Goal: Task Accomplishment & Management: Complete application form

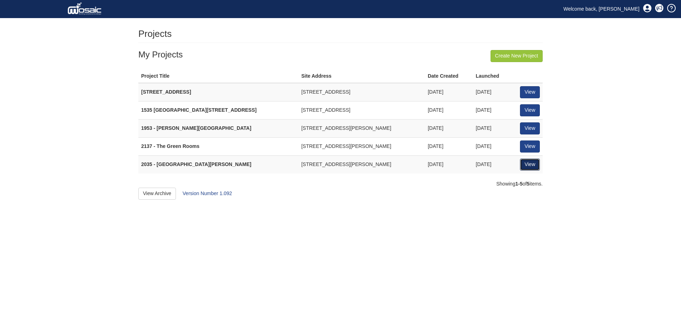
click at [539, 164] on link "View" at bounding box center [530, 165] width 20 height 12
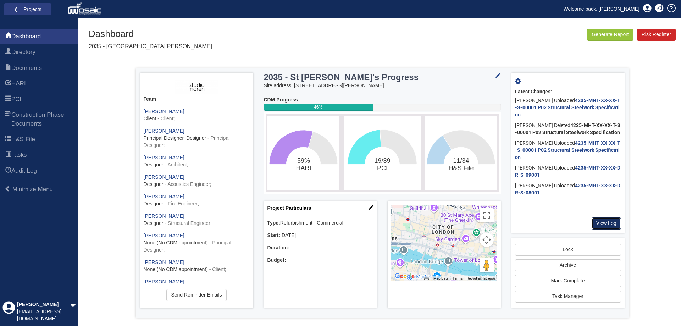
click at [603, 219] on link "View Log" at bounding box center [606, 223] width 29 height 12
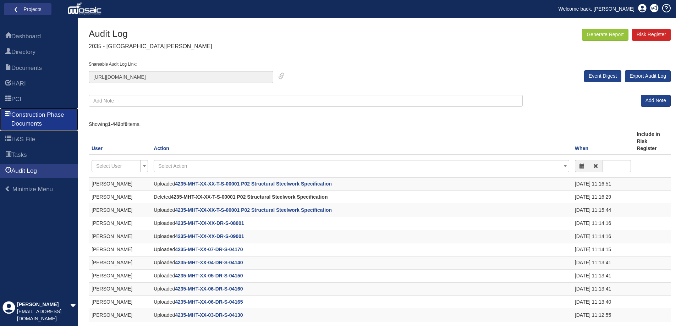
click at [37, 114] on span "Construction Phase Documents" at bounding box center [41, 119] width 61 height 17
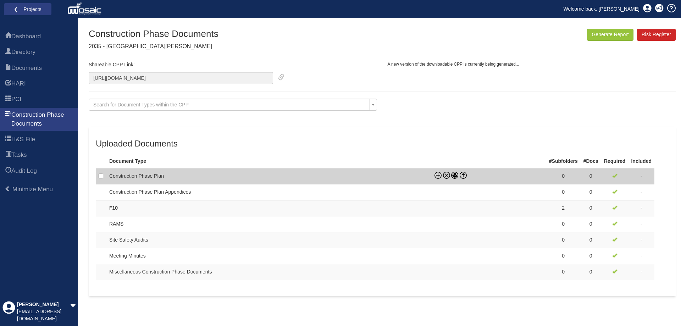
click at [144, 175] on td "Construction Phase Plan" at bounding box center [268, 176] width 325 height 16
checkbox input "true"
click at [464, 174] on icon at bounding box center [463, 173] width 3 height 1
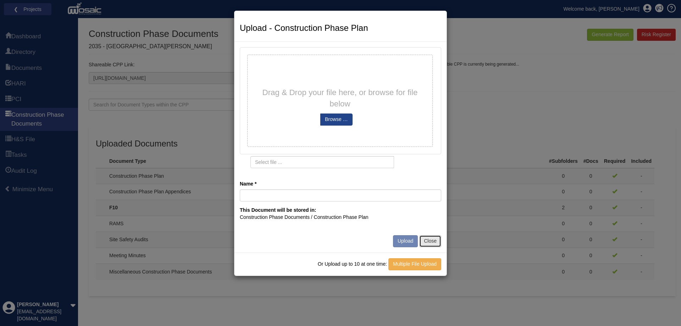
click at [434, 240] on button "Close" at bounding box center [430, 241] width 22 height 12
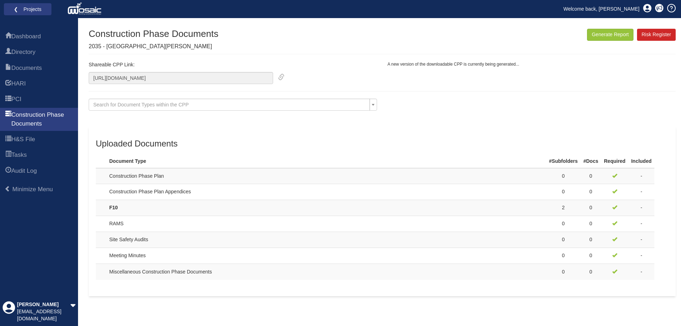
click at [220, 305] on div "Document Type successfully marked as required Document Types successfully marke…" at bounding box center [382, 177] width 587 height 297
click at [42, 99] on link "PCI" at bounding box center [39, 99] width 78 height 14
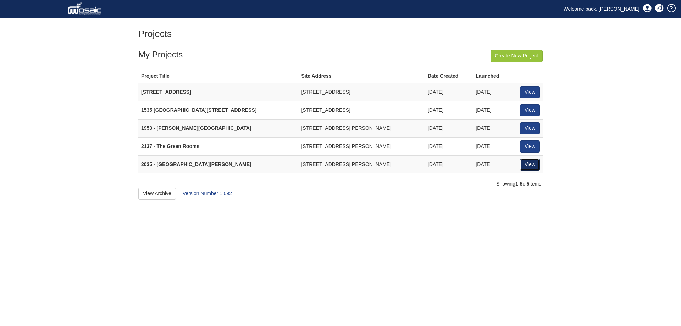
click at [521, 159] on link "View" at bounding box center [530, 165] width 20 height 12
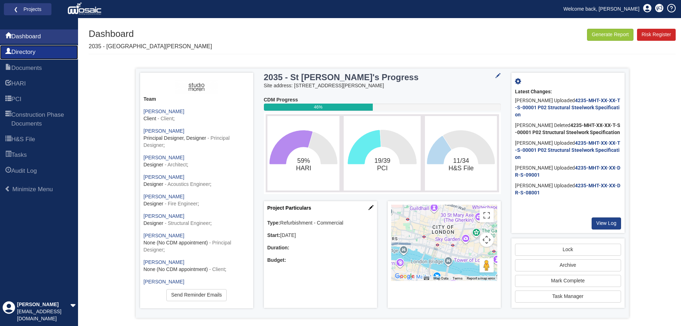
click at [42, 55] on link "Directory" at bounding box center [39, 52] width 78 height 14
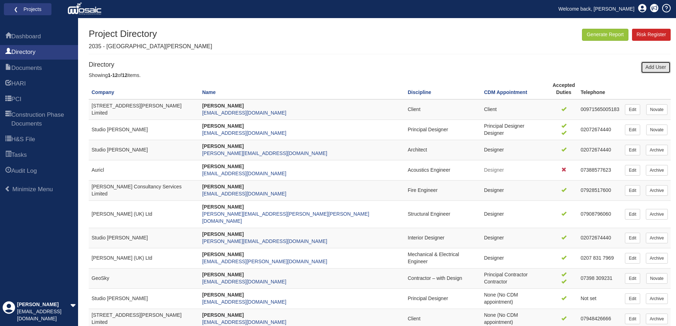
click at [646, 64] on link "Add User" at bounding box center [656, 67] width 30 height 12
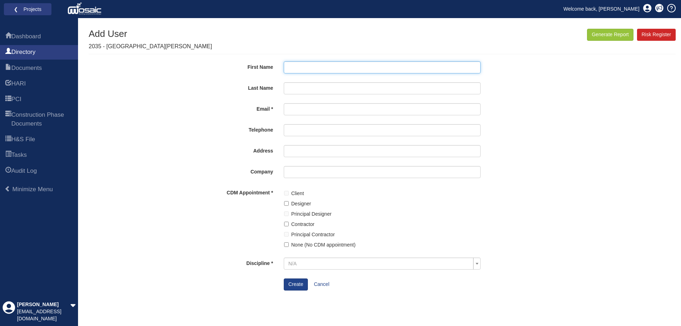
click at [318, 64] on input "First Name" at bounding box center [382, 67] width 197 height 12
drag, startPoint x: 319, startPoint y: 67, endPoint x: 178, endPoint y: 55, distance: 141.3
click at [178, 55] on div "Generate Report Show All HARI Select "Yes" for All Eliminated included or "No" …" at bounding box center [382, 177] width 587 height 297
paste input "Giorgi Merebashvili"
click at [310, 66] on input "Giorgi Merebashvili" at bounding box center [382, 67] width 197 height 12
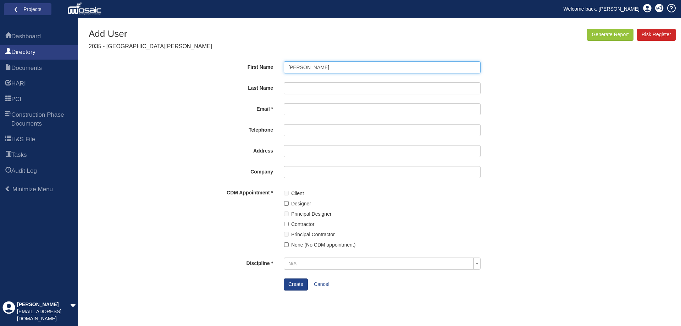
click at [310, 66] on input "Giorgi Merebashvili" at bounding box center [382, 67] width 197 height 12
type input "Giorgi"
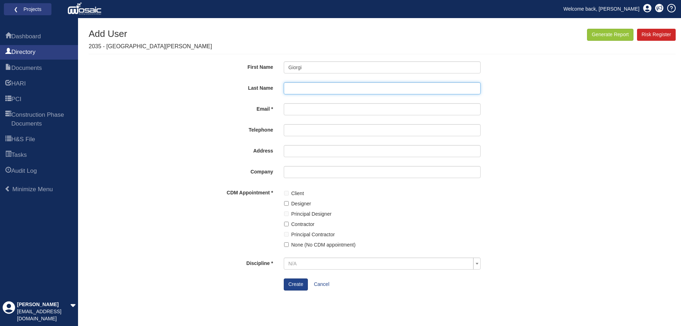
click at [305, 91] on input "Last Name" at bounding box center [382, 88] width 197 height 12
paste input "Merebashvili"
type input "Merebashvili"
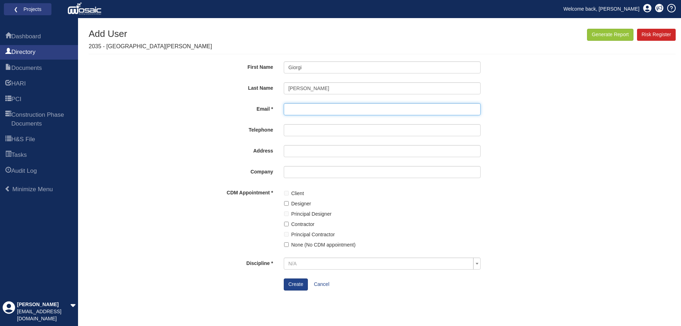
click at [293, 111] on input "Email" at bounding box center [382, 109] width 197 height 12
type input "[EMAIL_ADDRESS][DOMAIN_NAME]"
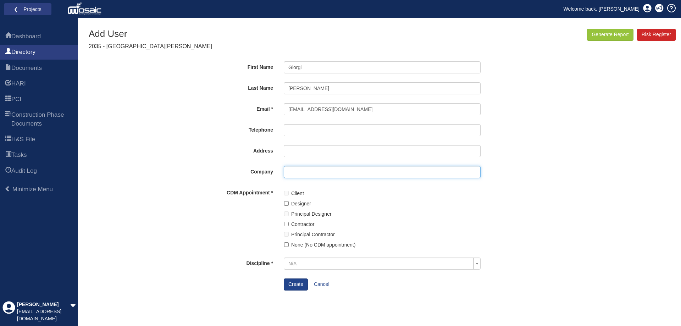
click at [292, 169] on input "Company" at bounding box center [382, 172] width 197 height 12
type input "GeoSky"
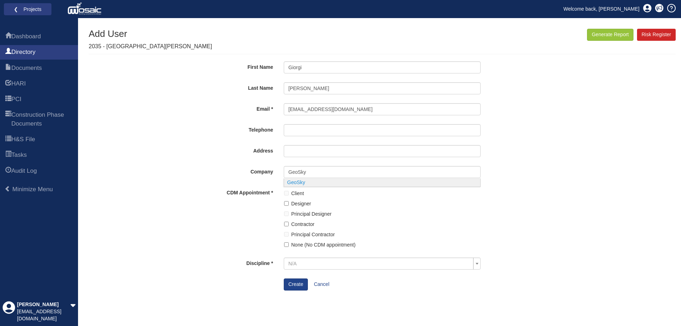
type input "18 Shrewsbury Road"
click at [291, 185] on body "Toggle navigation ❮ Projects Welcome back, John You have no unread notification…" at bounding box center [340, 163] width 681 height 326
click at [322, 266] on span "N/A" at bounding box center [379, 263] width 183 height 7
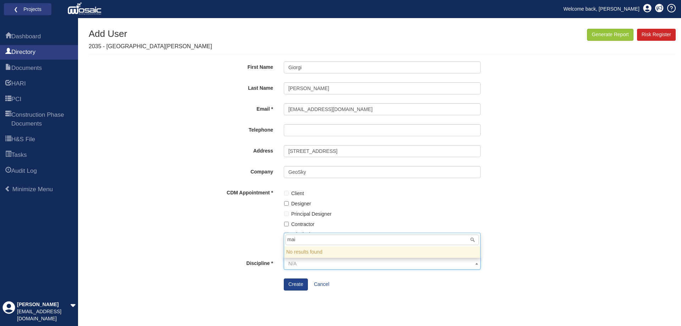
type input "main"
drag, startPoint x: 307, startPoint y: 243, endPoint x: 233, endPoint y: 235, distance: 73.5
click at [233, 235] on body "Toggle navigation ❮ Projects Welcome back, John You have no unread notification…" at bounding box center [340, 163] width 681 height 326
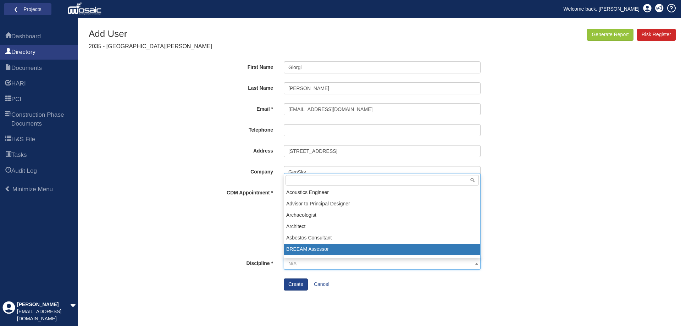
click at [471, 310] on div "Generate Report Show All HARI Select "Yes" for All Eliminated included or "No" …" at bounding box center [382, 177] width 587 height 297
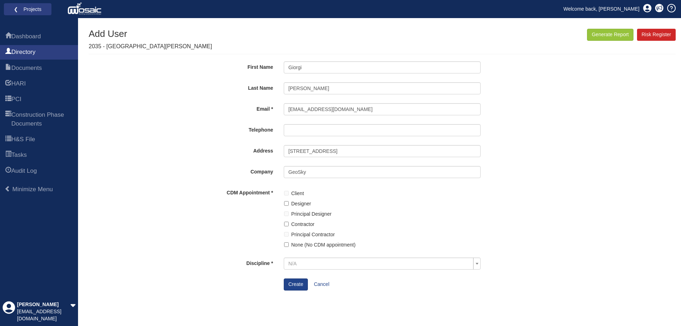
click at [287, 227] on div "Contractor" at bounding box center [382, 223] width 197 height 10
click at [285, 225] on input "Contractor" at bounding box center [286, 224] width 5 height 5
checkbox input "true"
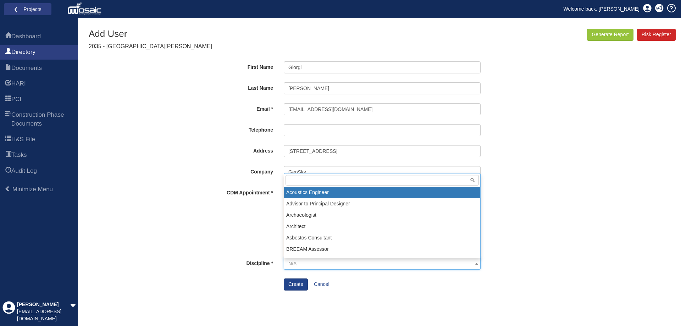
click at [342, 262] on span "N/A" at bounding box center [379, 263] width 183 height 7
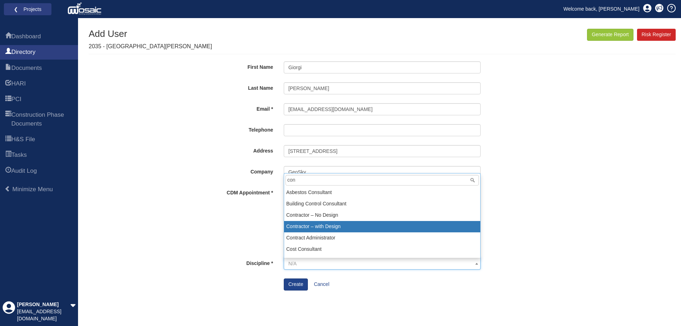
type input "con"
select select "9"
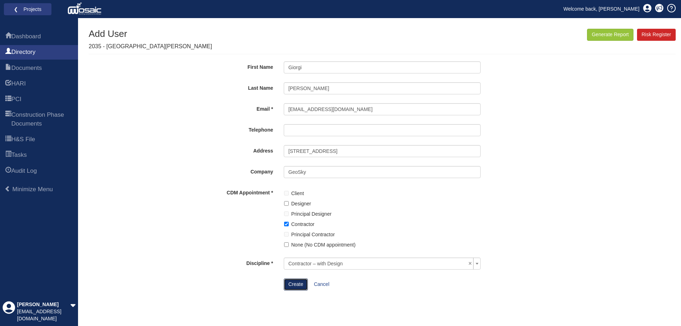
click at [299, 284] on button "Create" at bounding box center [296, 285] width 24 height 12
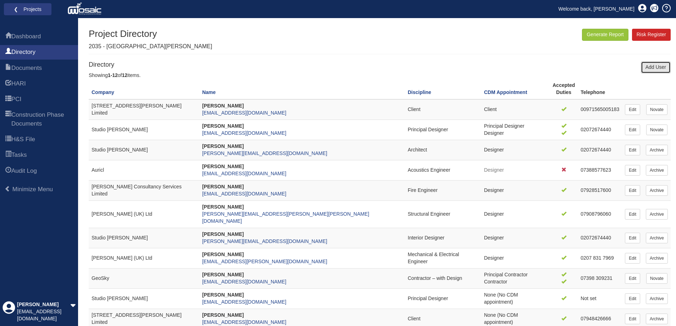
click at [654, 69] on link "Add User" at bounding box center [656, 67] width 30 height 12
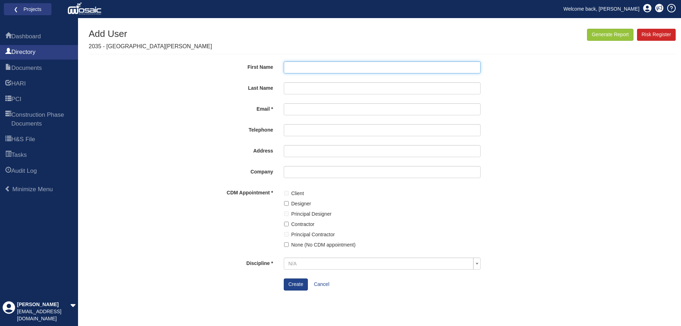
click at [290, 66] on input "First Name" at bounding box center [382, 67] width 197 height 12
paste input "[PERSON_NAME]"
click at [320, 65] on input "[PERSON_NAME]" at bounding box center [382, 67] width 197 height 12
click at [320, 65] on input "Alexander Frehse" at bounding box center [382, 67] width 197 height 12
type input "Alexander"
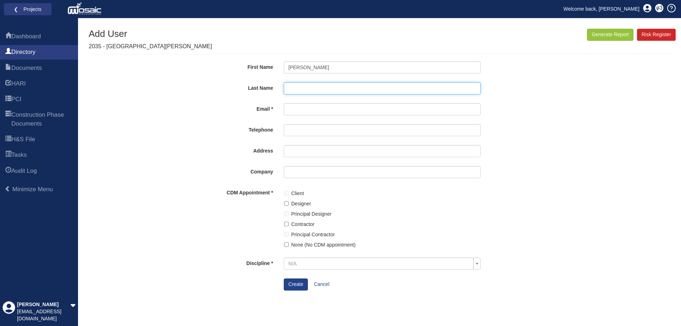
click at [308, 89] on input "Last Name" at bounding box center [382, 88] width 197 height 12
paste input "Frehse"
type input "Frehse"
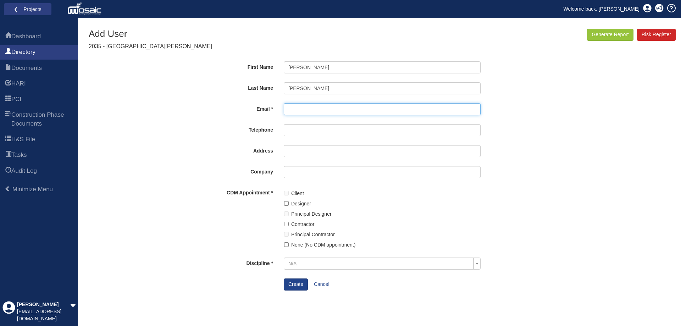
click at [302, 108] on input "Email" at bounding box center [382, 109] width 197 height 12
paste input "[EMAIL_ADDRESS][DOMAIN_NAME]"
type input "[EMAIL_ADDRESS][DOMAIN_NAME]"
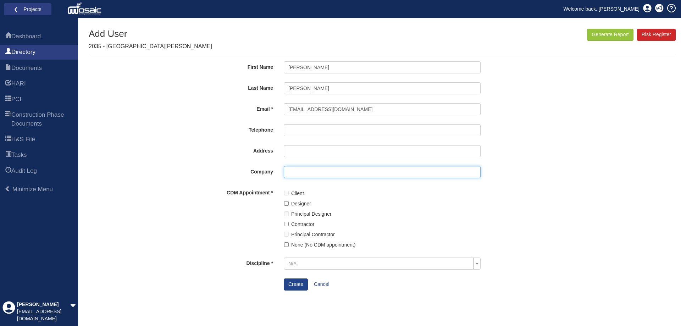
click at [298, 172] on input "Company" at bounding box center [382, 172] width 197 height 12
click at [308, 171] on input "Studio 8 Fold" at bounding box center [382, 172] width 197 height 12
type input "Studio 8Fold"
click at [301, 224] on label "Contractor" at bounding box center [302, 224] width 23 height 8
click at [289, 224] on input "Contractor" at bounding box center [286, 224] width 5 height 5
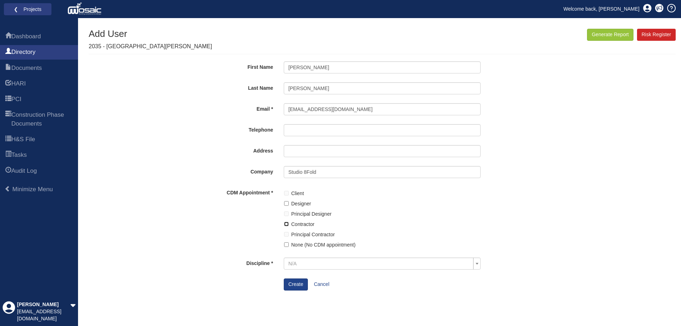
checkbox input "true"
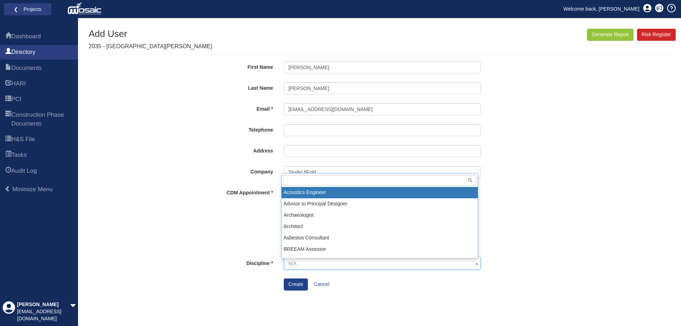
click at [318, 260] on span "N/A" at bounding box center [379, 263] width 183 height 7
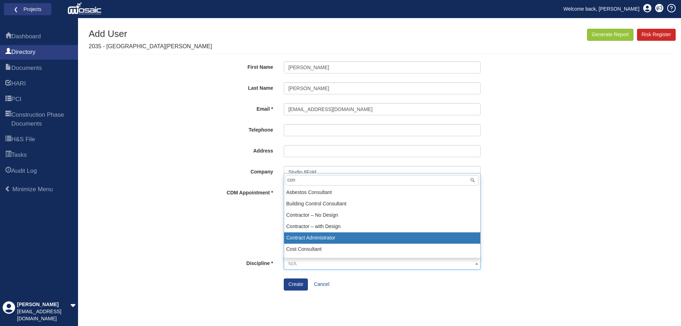
type input "con"
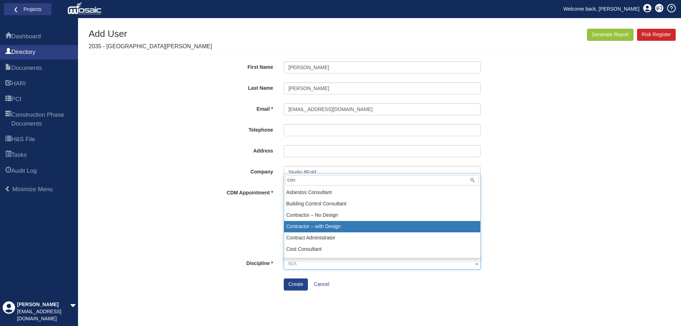
select select "9"
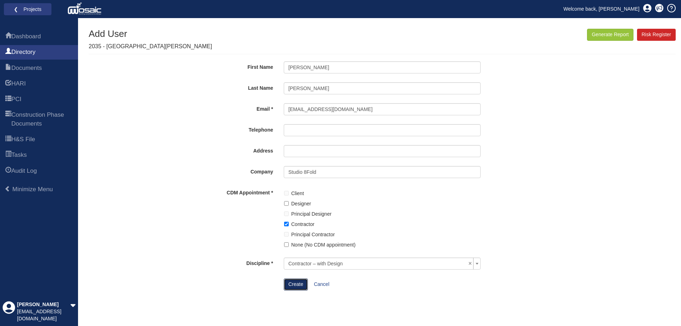
click at [297, 288] on button "Create" at bounding box center [296, 285] width 24 height 12
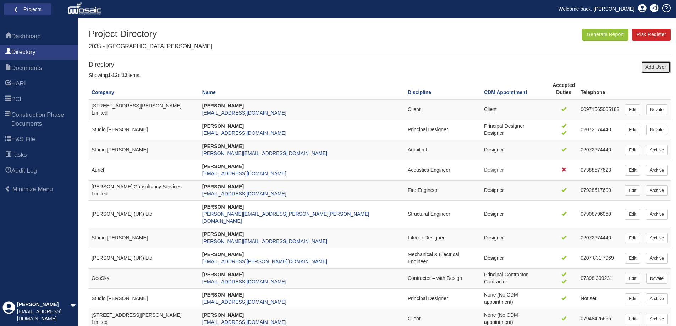
click at [658, 65] on link "Add User" at bounding box center [656, 67] width 30 height 12
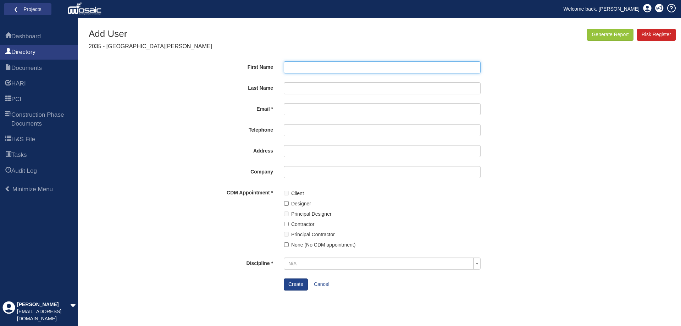
click at [296, 66] on input "First Name" at bounding box center [382, 67] width 197 height 12
paste input "[PERSON_NAME]"
click at [318, 68] on input "[PERSON_NAME]" at bounding box center [382, 67] width 197 height 12
type input "[PERSON_NAME]"
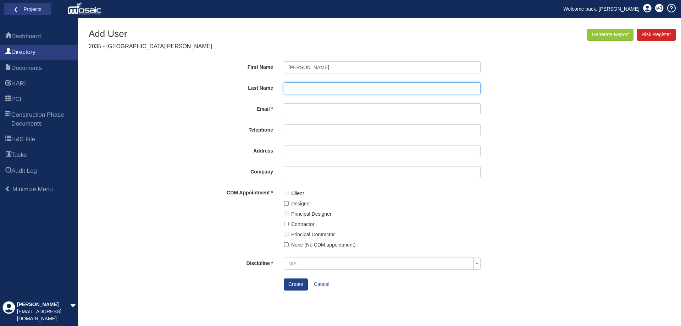
click at [316, 88] on input "Last Name" at bounding box center [382, 88] width 197 height 12
paste input "[PERSON_NAME]"
type input "[PERSON_NAME]"
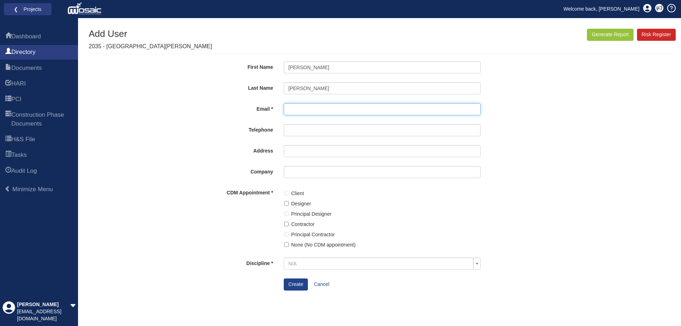
click at [308, 111] on input "Email" at bounding box center [382, 109] width 197 height 12
paste input "[EMAIL_ADDRESS][DOMAIN_NAME]"
type input "[EMAIL_ADDRESS][DOMAIN_NAME]"
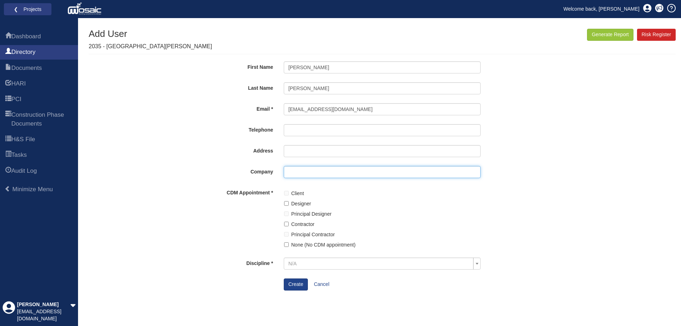
click at [295, 171] on input "Company" at bounding box center [382, 172] width 197 height 12
type input "Studio 8Fold"
click at [302, 180] on body "Toggle navigation ❮ Projects Welcome back, [PERSON_NAME] have no unread notific…" at bounding box center [340, 163] width 681 height 326
click at [305, 226] on label "Contractor" at bounding box center [302, 224] width 23 height 8
click at [289, 226] on input "Contractor" at bounding box center [286, 224] width 5 height 5
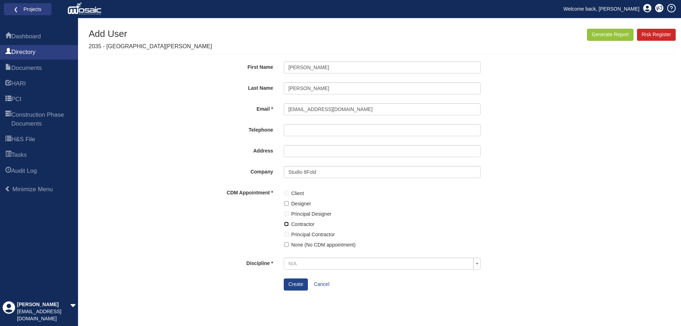
checkbox input "true"
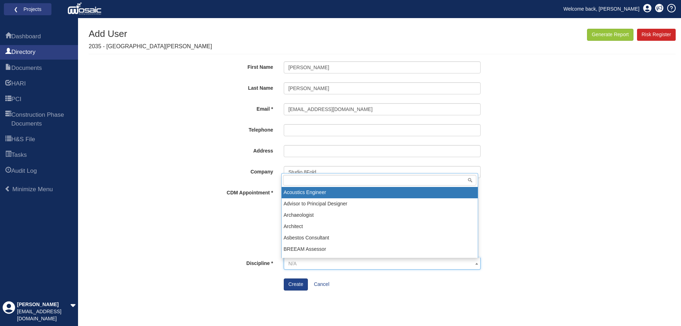
click at [310, 261] on span "N/A" at bounding box center [379, 263] width 183 height 7
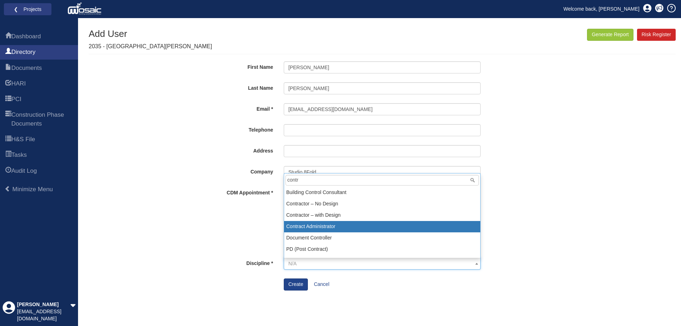
type input "contr"
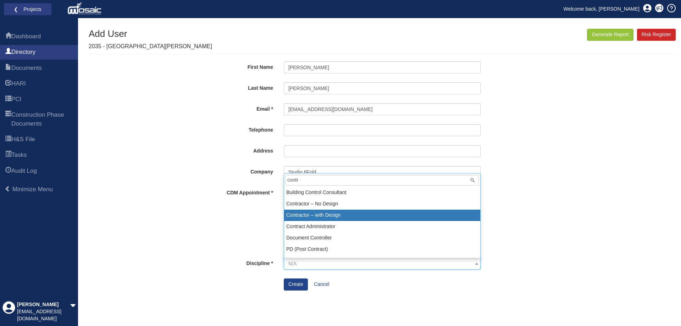
select select "9"
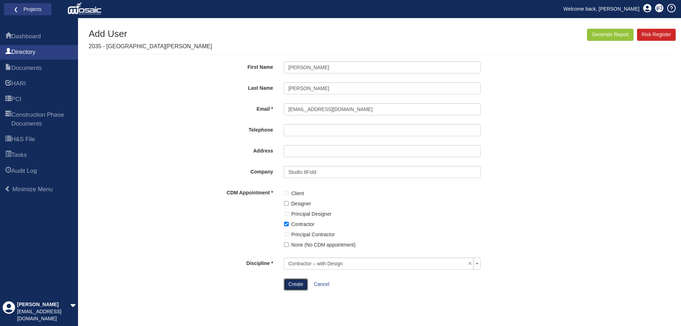
click at [298, 286] on button "Create" at bounding box center [296, 285] width 24 height 12
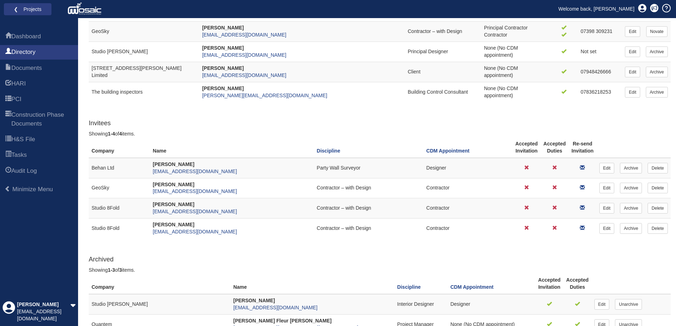
scroll to position [276, 0]
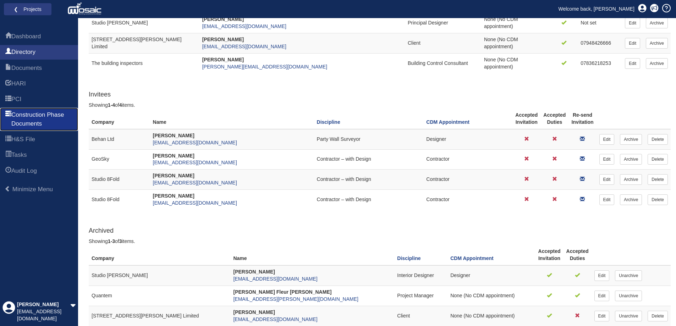
click at [25, 120] on span "Construction Phase Documents" at bounding box center [41, 119] width 61 height 17
